Goal: Information Seeking & Learning: Learn about a topic

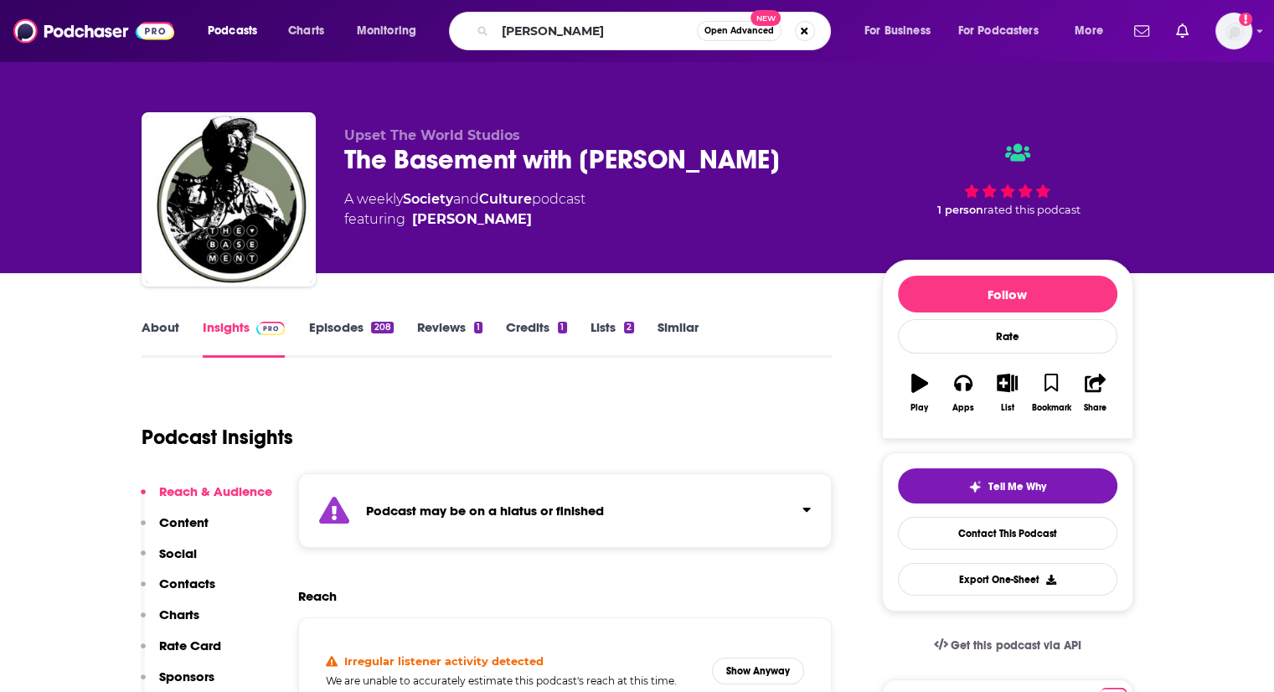
type input "[PERSON_NAME]"
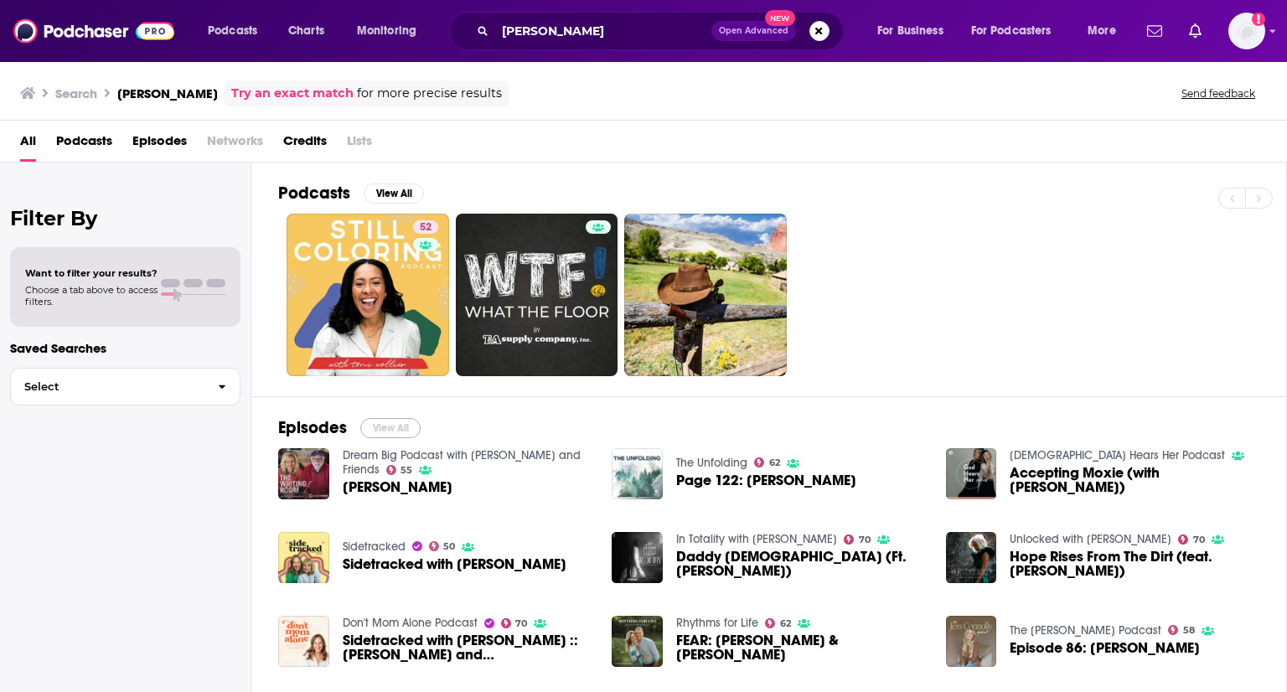
click at [399, 425] on button "View All" at bounding box center [390, 428] width 60 height 20
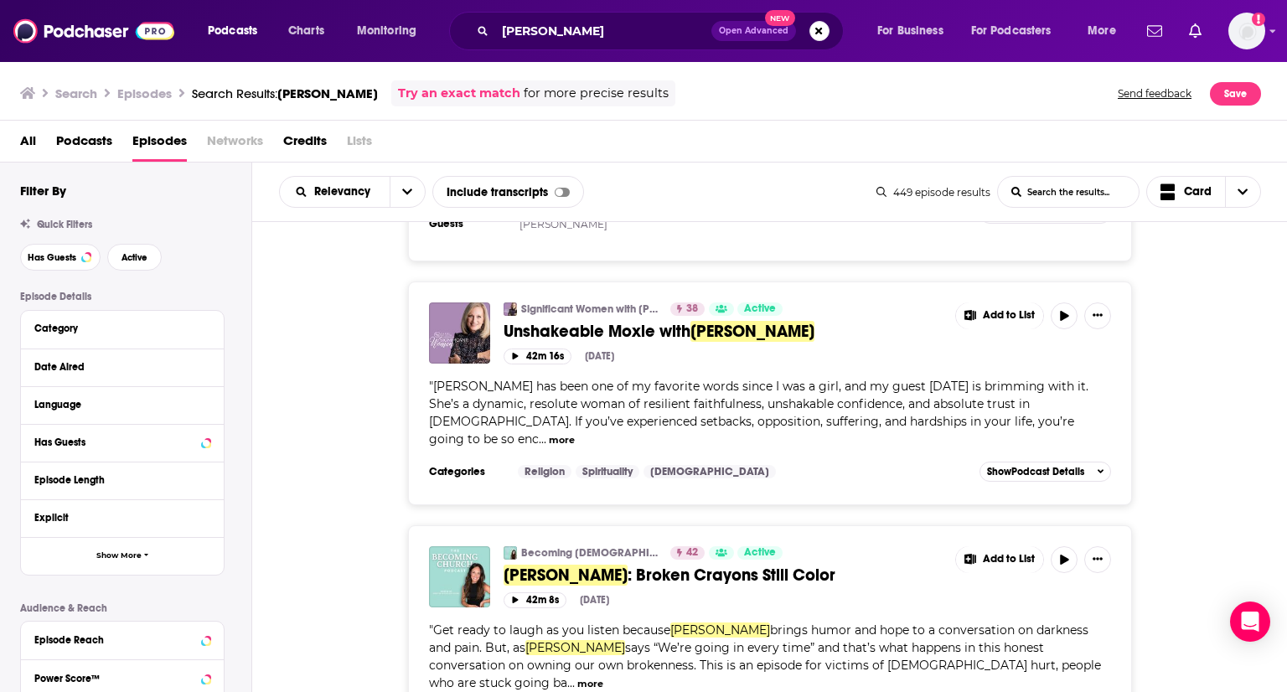
scroll to position [5353, 0]
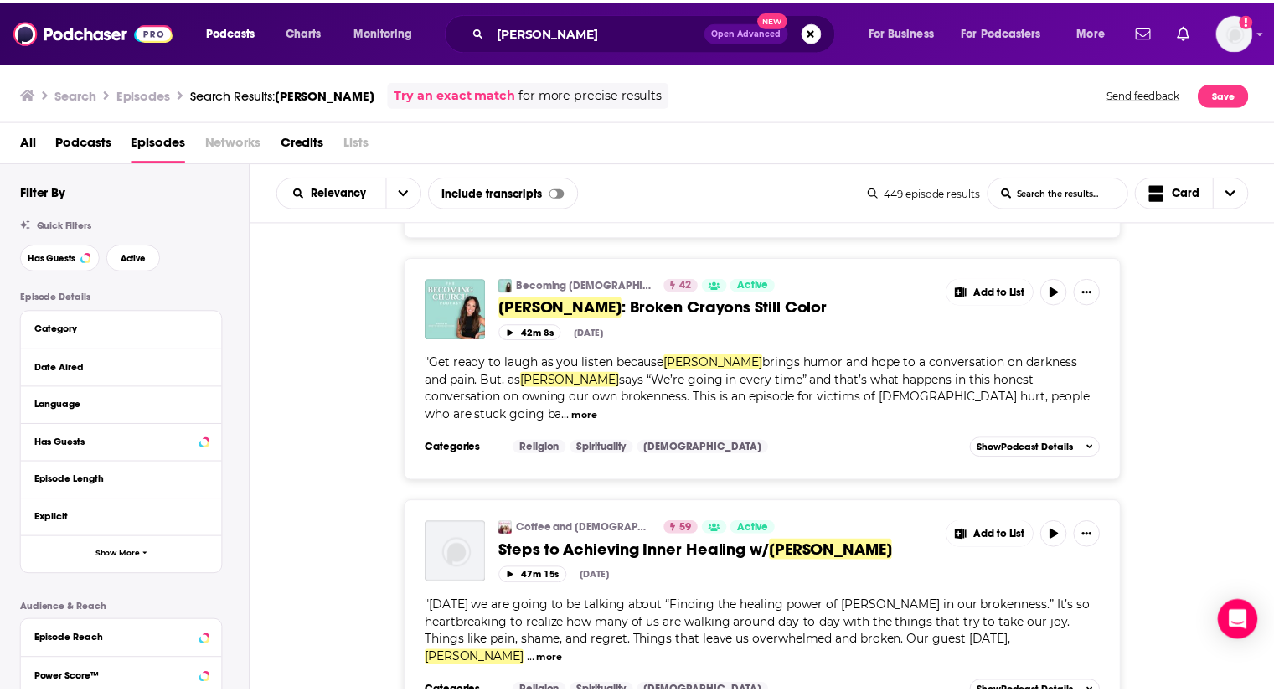
scroll to position [6358, 0]
